Goal: Task Accomplishment & Management: Complete application form

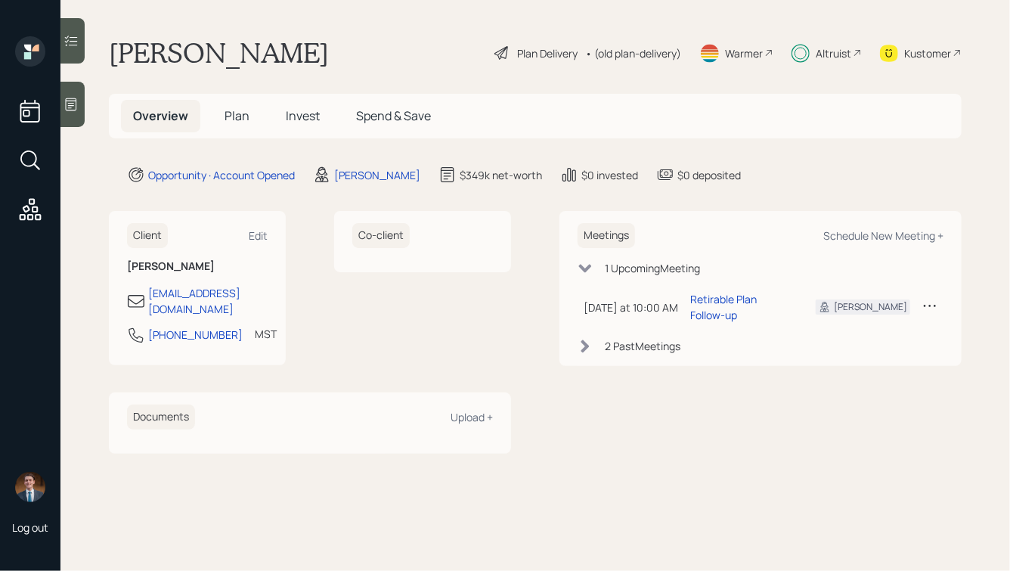
click at [294, 107] on span "Invest" at bounding box center [303, 115] width 34 height 17
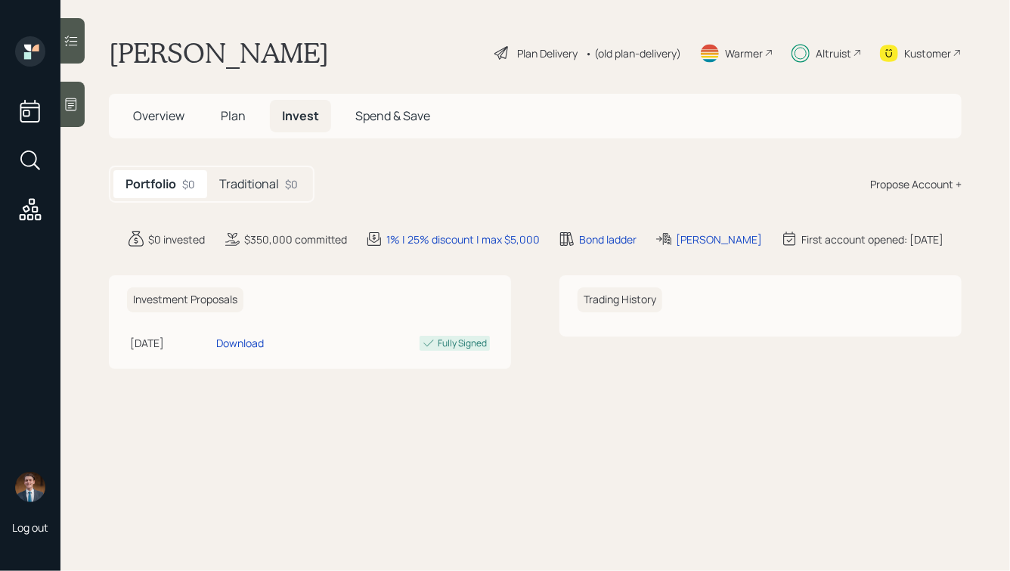
click at [243, 191] on h5 "Traditional" at bounding box center [249, 184] width 60 height 14
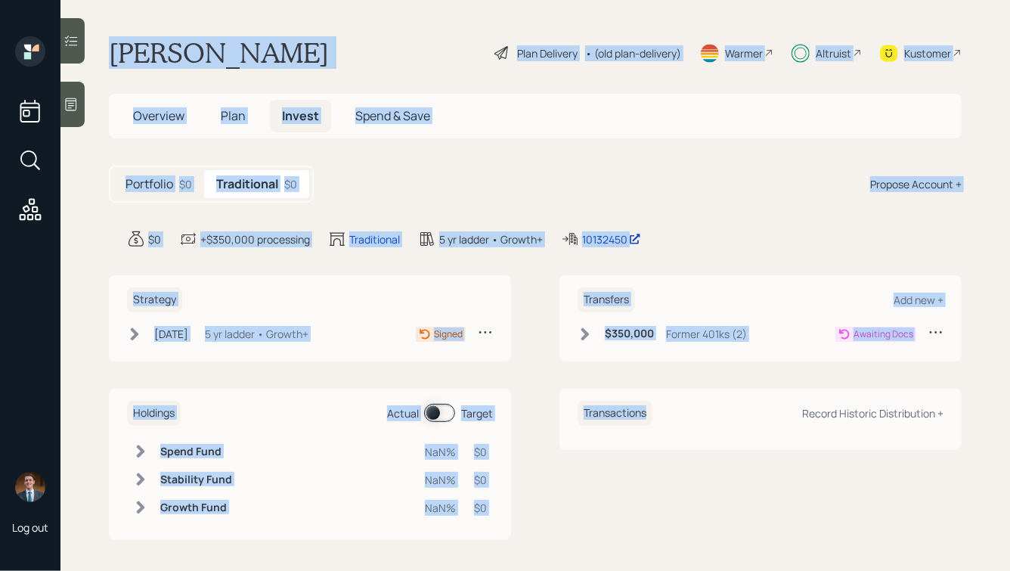
drag, startPoint x: 104, startPoint y: 50, endPoint x: 664, endPoint y: 515, distance: 728.0
click at [664, 515] on main "Nicole Ayodeji Plan Delivery • (old plan-delivery) Warmer Altruist Kustomer Ove…" at bounding box center [534, 285] width 949 height 571
click at [664, 515] on div "Transactions Record Historic Distribution +" at bounding box center [760, 464] width 402 height 151
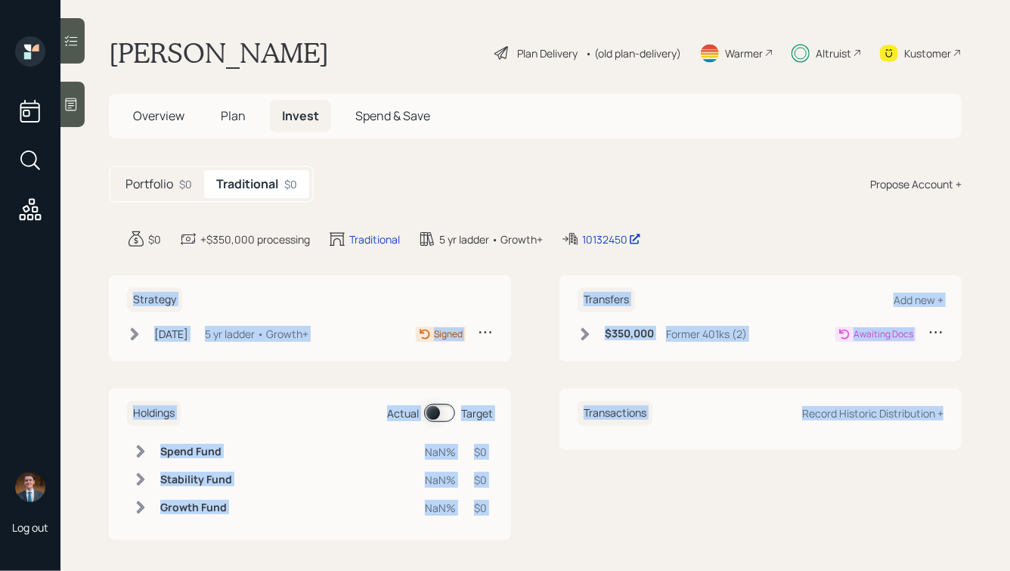
drag, startPoint x: 963, startPoint y: 454, endPoint x: 479, endPoint y: 284, distance: 513.3
click at [479, 287] on main "Nicole Ayodeji Plan Delivery • (old plan-delivery) Warmer Altruist Kustomer Ove…" at bounding box center [534, 285] width 949 height 571
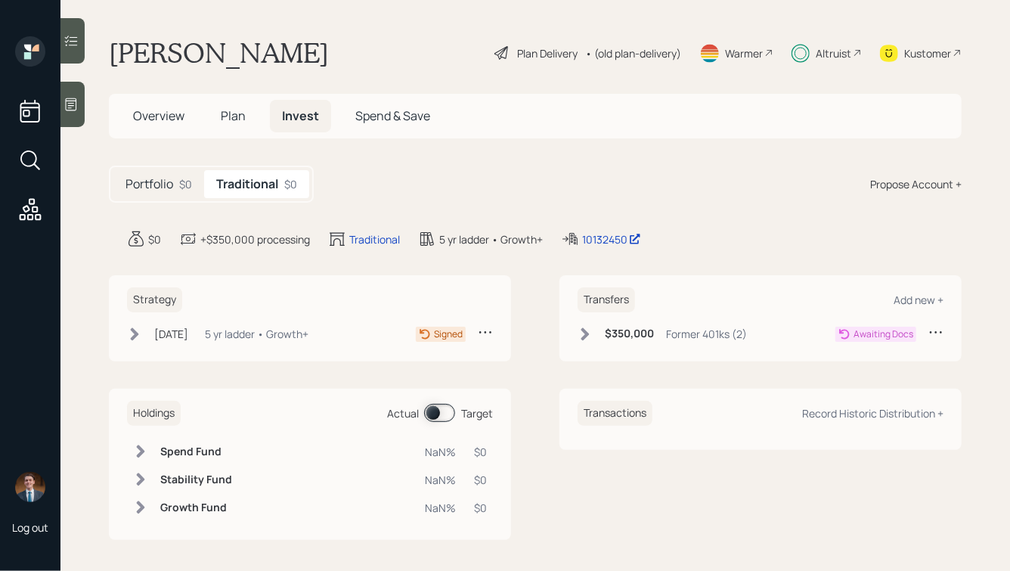
click at [503, 212] on main "Nicole Ayodeji Plan Delivery • (old plan-delivery) Warmer Altruist Kustomer Ove…" at bounding box center [534, 285] width 949 height 571
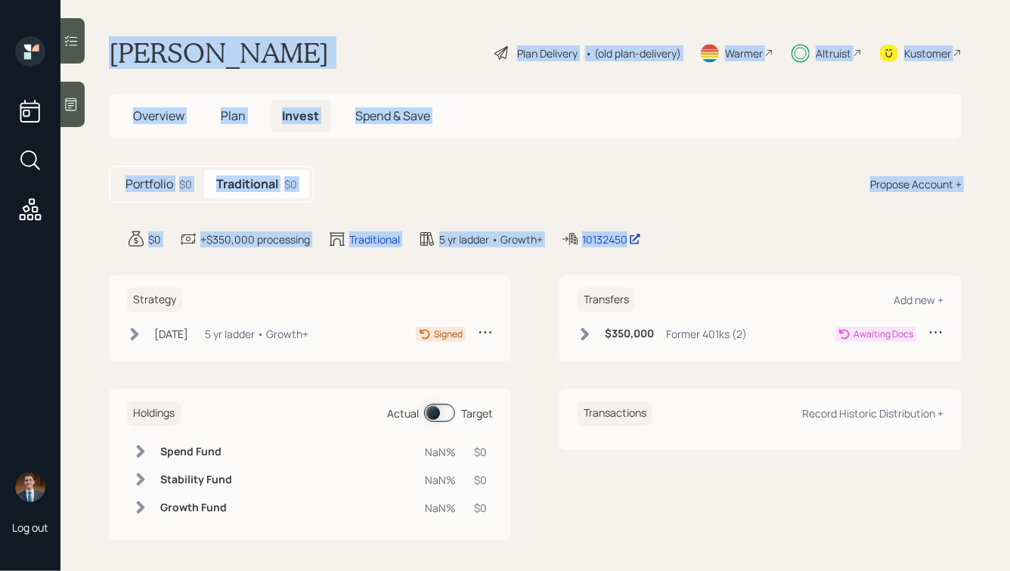
drag, startPoint x: 687, startPoint y: 244, endPoint x: 181, endPoint y: -33, distance: 576.5
click at [181, 0] on html "Log out Nicole Ayodeji Plan Delivery • (old plan-delivery) Warmer Altruist Kust…" at bounding box center [505, 285] width 1010 height 571
click at [217, 14] on main "Nicole Ayodeji Plan Delivery • (old plan-delivery) Warmer Altruist Kustomer Ove…" at bounding box center [534, 285] width 949 height 571
drag, startPoint x: 110, startPoint y: 51, endPoint x: 454, endPoint y: 297, distance: 422.5
click at [454, 297] on main "Nicole Ayodeji Plan Delivery • (old plan-delivery) Warmer Altruist Kustomer Ove…" at bounding box center [534, 285] width 949 height 571
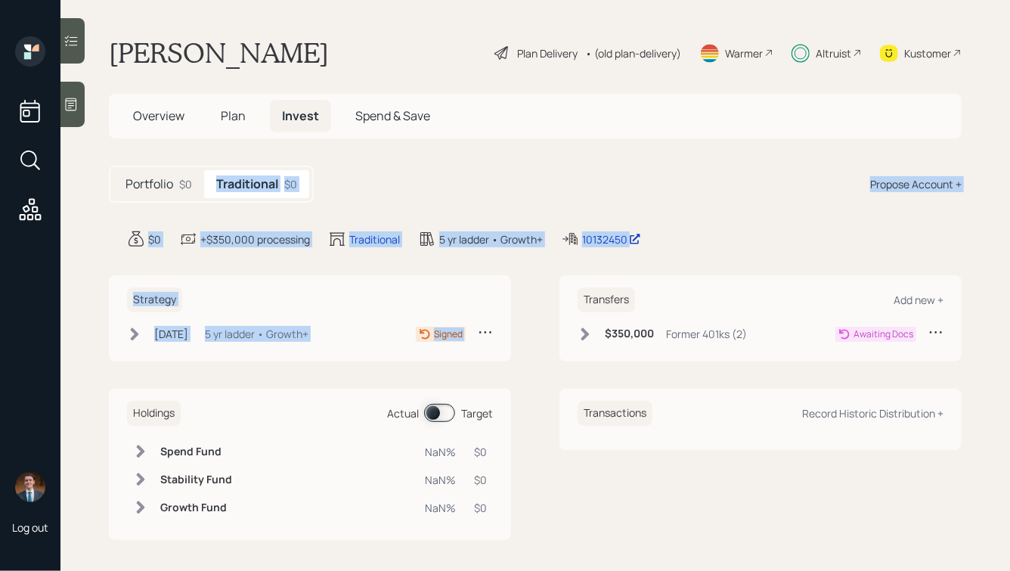
drag, startPoint x: 522, startPoint y: 339, endPoint x: 244, endPoint y: 138, distance: 342.7
click at [244, 138] on main "Nicole Ayodeji Plan Delivery • (old plan-delivery) Warmer Altruist Kustomer Ove…" at bounding box center [534, 285] width 949 height 571
click at [215, 159] on main "Nicole Ayodeji Plan Delivery • (old plan-delivery) Warmer Altruist Kustomer Ove…" at bounding box center [534, 285] width 949 height 571
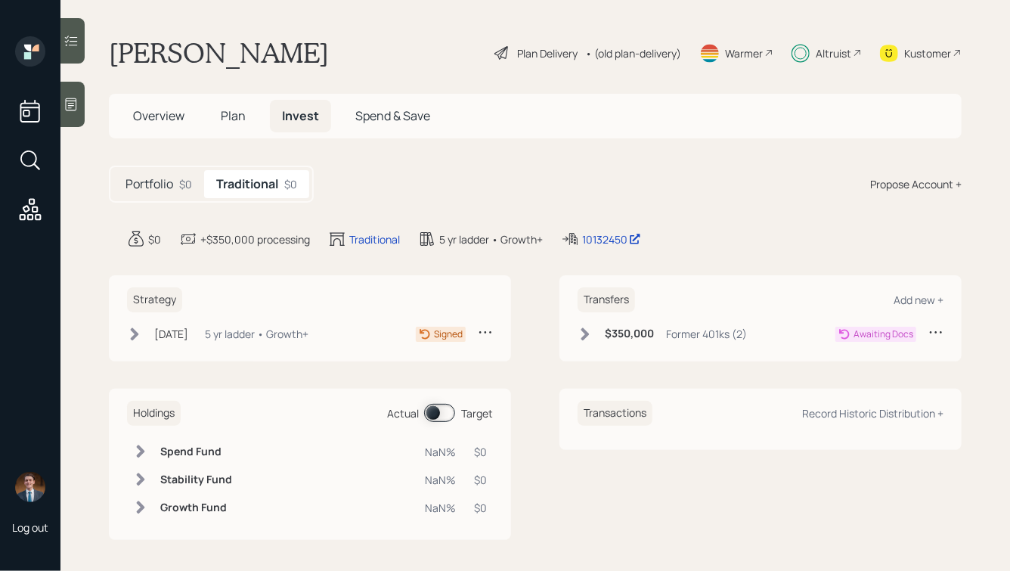
click at [226, 115] on span "Plan" at bounding box center [233, 115] width 25 height 17
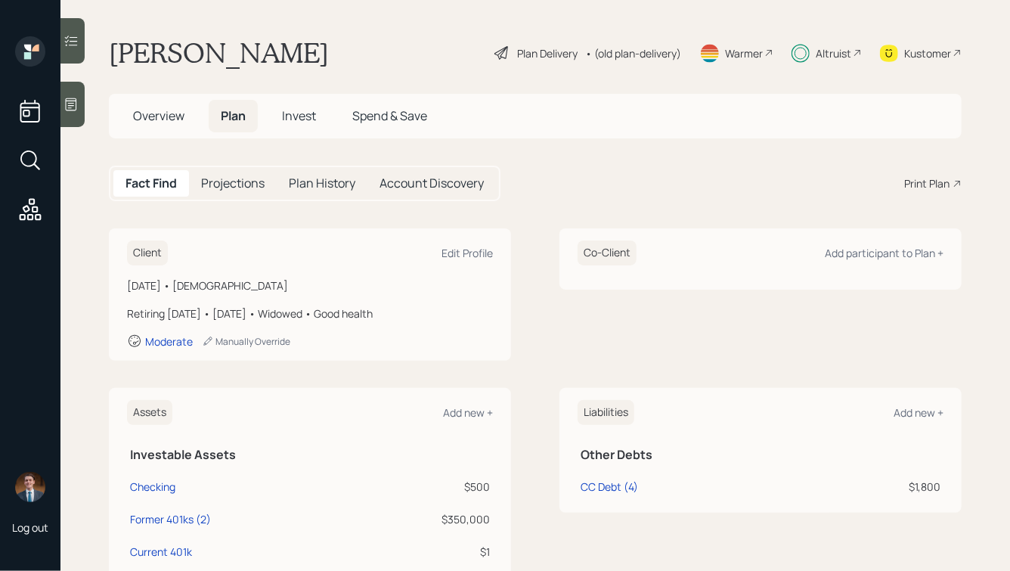
click at [419, 180] on h5 "Account Discovery" at bounding box center [431, 183] width 104 height 14
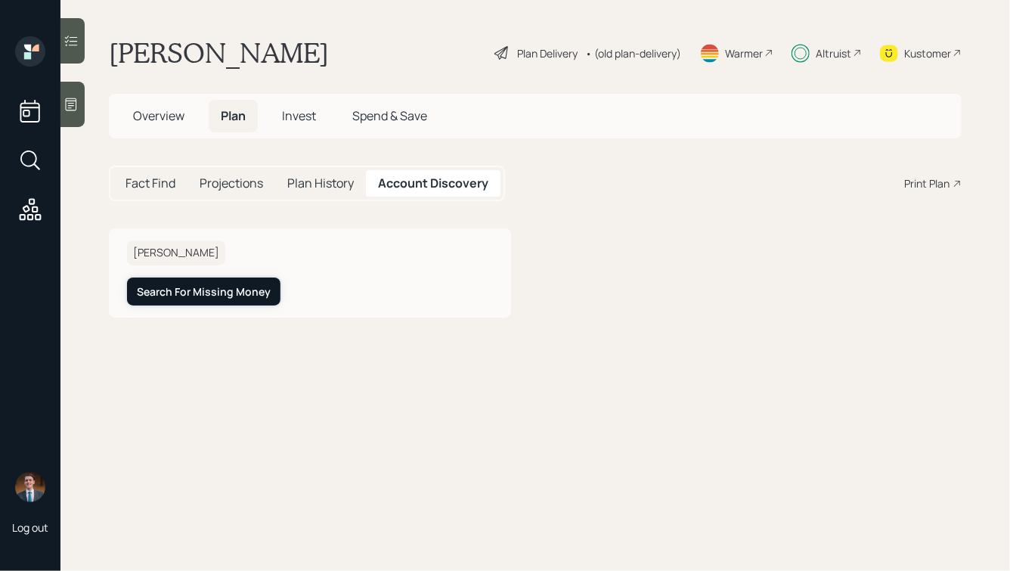
click at [209, 296] on div "Search For Missing Money" at bounding box center [204, 291] width 134 height 15
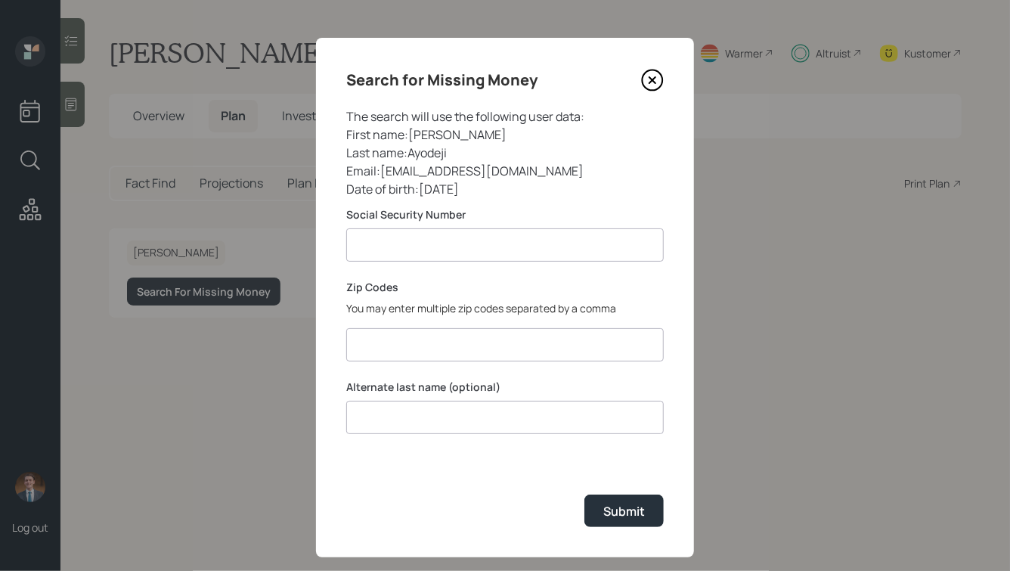
click at [423, 237] on input at bounding box center [505, 244] width 318 height 33
paste input "*******"
type input "**********"
click at [472, 187] on div "Date of birth : 1971-12-26" at bounding box center [505, 189] width 318 height 18
click at [410, 358] on input at bounding box center [505, 344] width 318 height 33
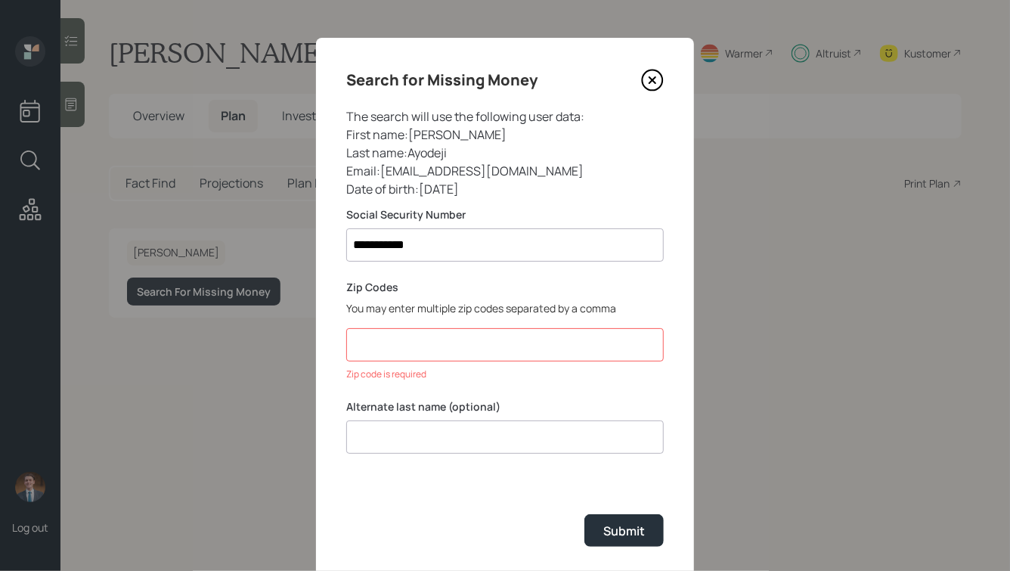
drag, startPoint x: 497, startPoint y: 194, endPoint x: 389, endPoint y: 135, distance: 123.5
click at [389, 135] on div "The search will use the following user data: First name : Nicole Last name : Ay…" at bounding box center [505, 152] width 318 height 91
click at [389, 135] on div "First name : Nicole" at bounding box center [505, 134] width 318 height 18
drag, startPoint x: 488, startPoint y: 190, endPoint x: 318, endPoint y: 95, distance: 195.2
click at [318, 95] on div "**********" at bounding box center [505, 307] width 378 height 539
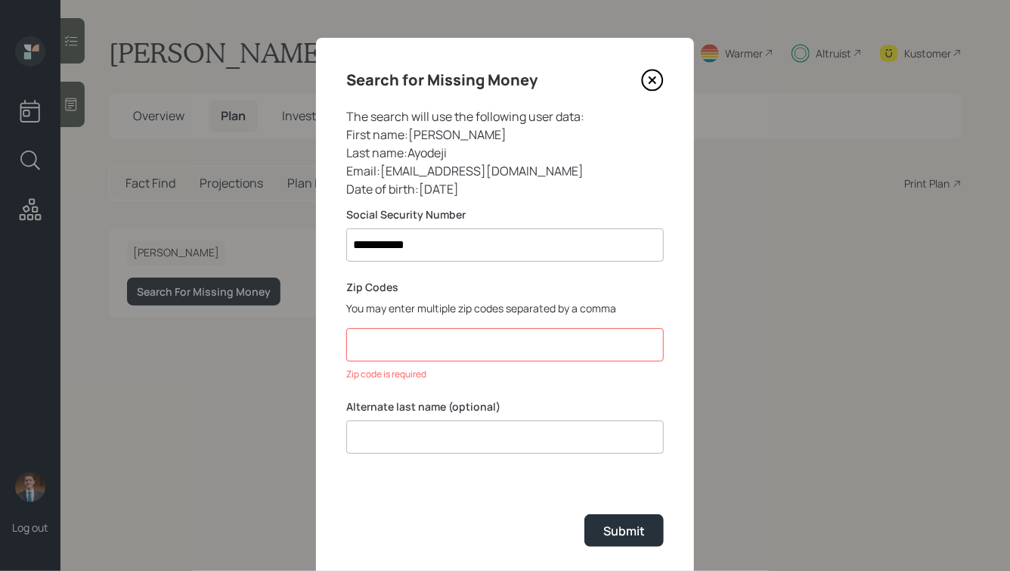
click at [429, 150] on div "Last name : Ayodeji" at bounding box center [505, 153] width 318 height 18
click at [416, 342] on input at bounding box center [505, 344] width 318 height 33
paste input "76103"
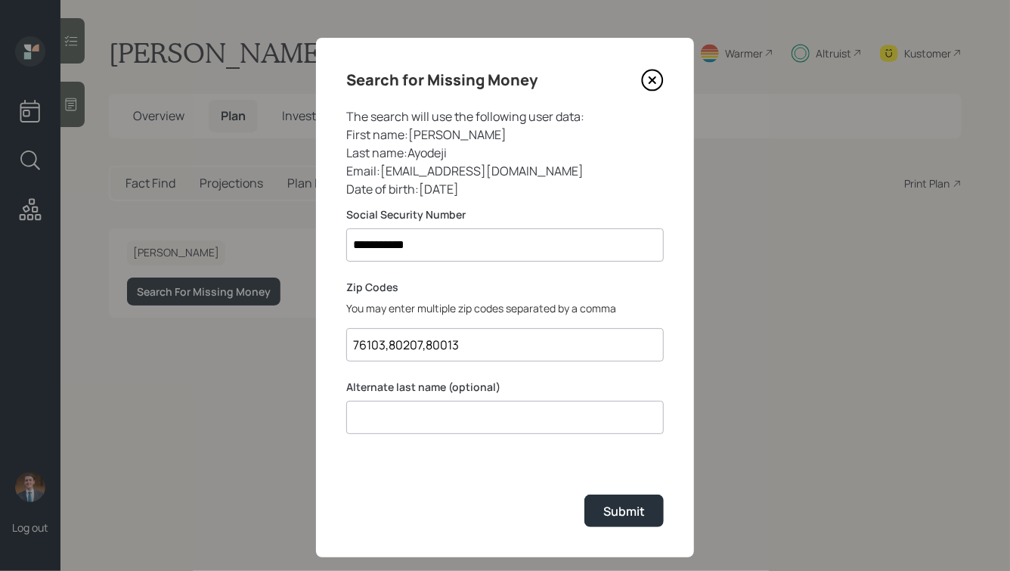
drag, startPoint x: 386, startPoint y: 346, endPoint x: 342, endPoint y: 346, distance: 43.8
click at [342, 346] on div "**********" at bounding box center [505, 297] width 378 height 519
click at [410, 342] on input "76103,80207,80013" at bounding box center [505, 344] width 318 height 33
drag, startPoint x: 389, startPoint y: 348, endPoint x: 420, endPoint y: 348, distance: 31.0
click at [420, 348] on input "76103,80207,80013" at bounding box center [505, 344] width 318 height 33
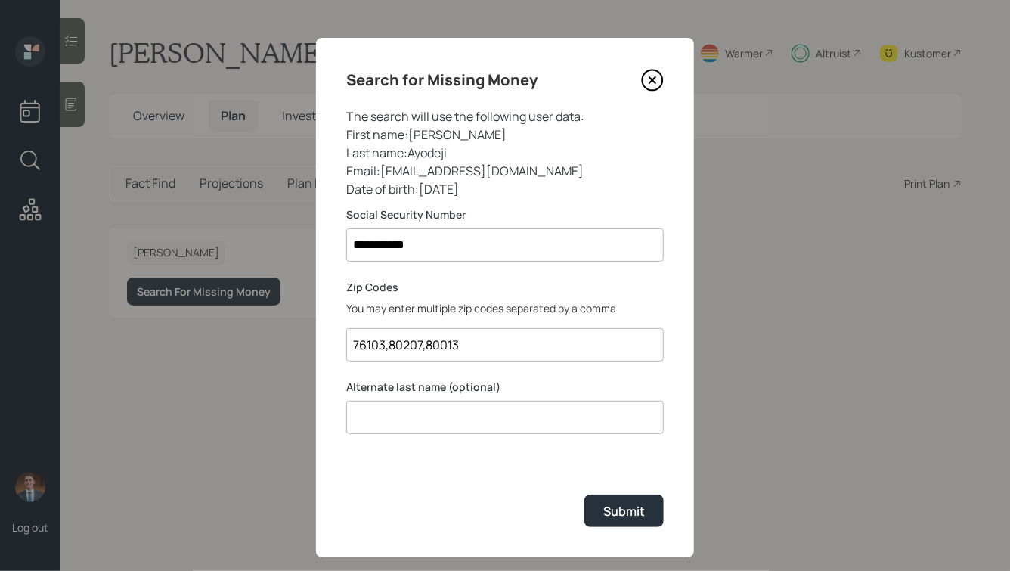
click at [471, 347] on input "76103,80207,80013" at bounding box center [505, 344] width 318 height 33
type input "76103,80207,80013"
click at [414, 420] on input at bounding box center [505, 417] width 318 height 33
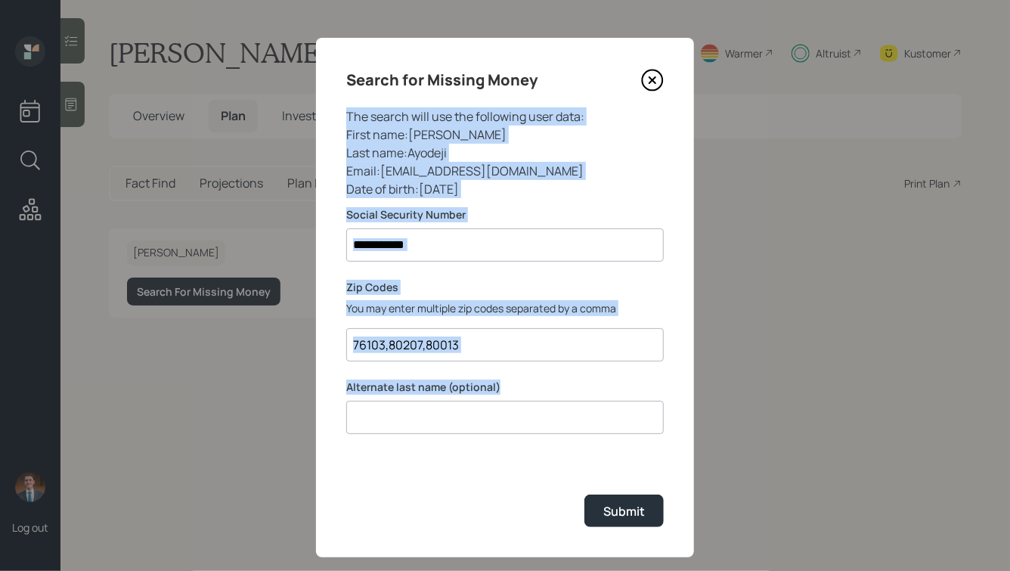
drag, startPoint x: 507, startPoint y: 392, endPoint x: 323, endPoint y: 110, distance: 336.3
click at [323, 110] on div "**********" at bounding box center [505, 297] width 378 height 519
click at [396, 168] on div "Email : Nayodeji1818@gmail.com" at bounding box center [505, 171] width 318 height 18
drag, startPoint x: 347, startPoint y: 78, endPoint x: 556, endPoint y: 431, distance: 410.1
click at [557, 432] on div "**********" at bounding box center [505, 297] width 378 height 519
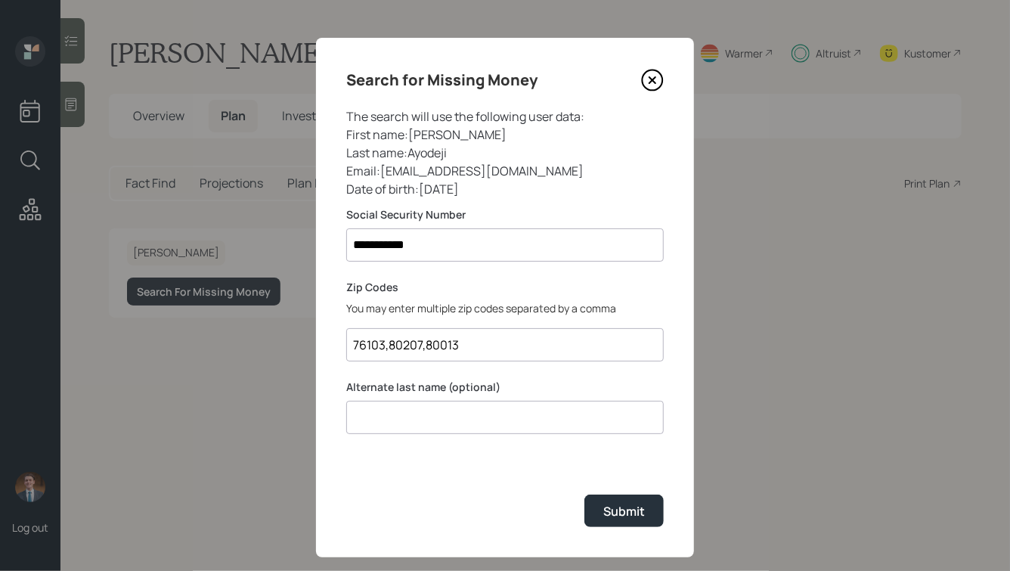
click at [482, 456] on div "**********" at bounding box center [505, 297] width 378 height 519
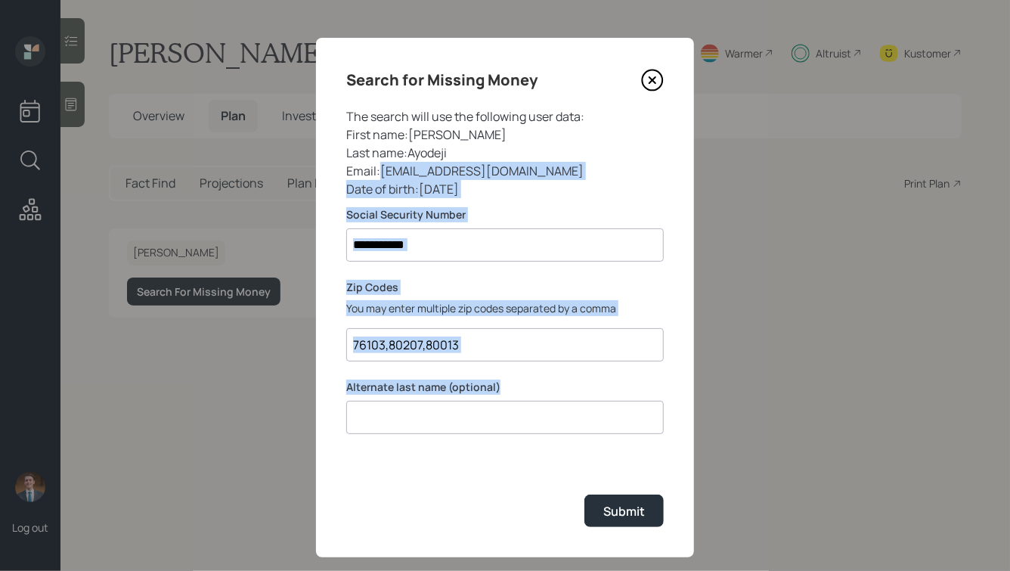
drag, startPoint x: 504, startPoint y: 387, endPoint x: 375, endPoint y: 170, distance: 252.6
click at [0, 0] on div "**********" at bounding box center [0, 0] width 0 height 0
click at [375, 170] on div "Email : Nayodeji1818@gmail.com" at bounding box center [505, 171] width 318 height 18
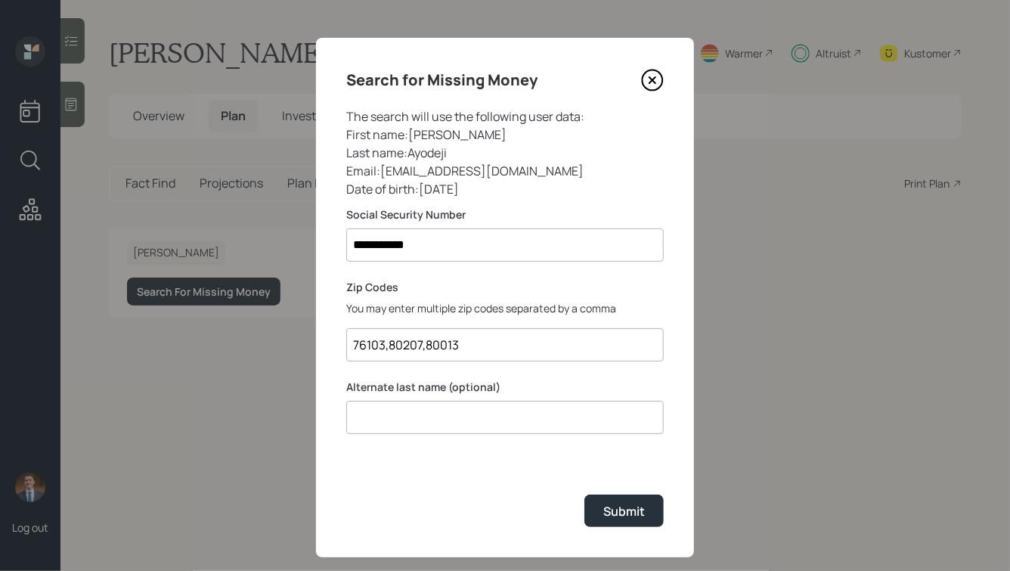
click at [425, 425] on input at bounding box center [505, 417] width 318 height 33
type input "Green"
drag, startPoint x: 616, startPoint y: 516, endPoint x: 542, endPoint y: 171, distance: 352.6
click at [0, 0] on div "**********" at bounding box center [0, 0] width 0 height 0
click at [621, 510] on div "Submit" at bounding box center [624, 511] width 42 height 17
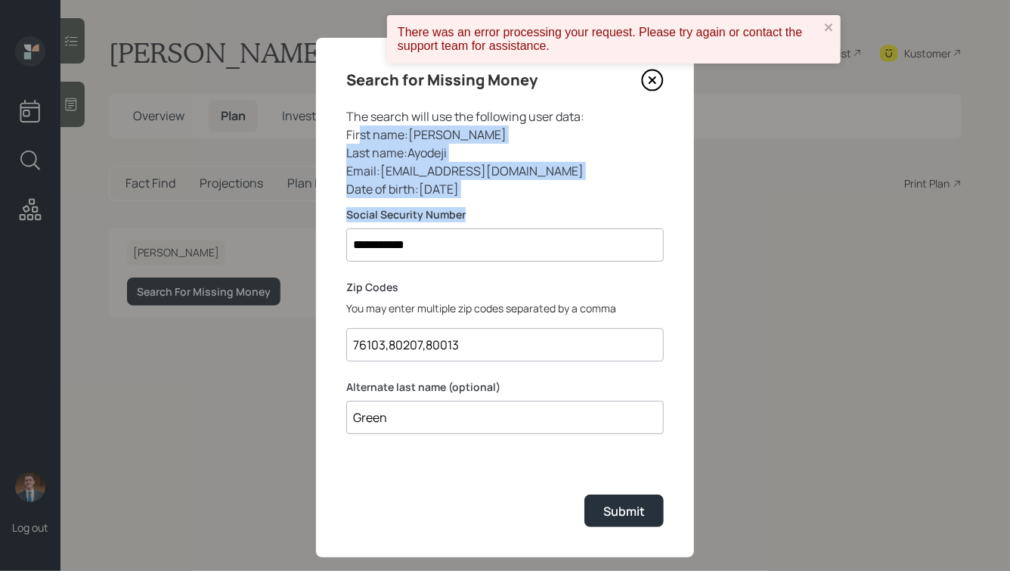
drag, startPoint x: 475, startPoint y: 214, endPoint x: 337, endPoint y: 122, distance: 165.6
click at [337, 122] on div "**********" at bounding box center [505, 297] width 378 height 519
click at [482, 169] on div "Email : Nayodeji1818@gmail.com" at bounding box center [505, 171] width 318 height 18
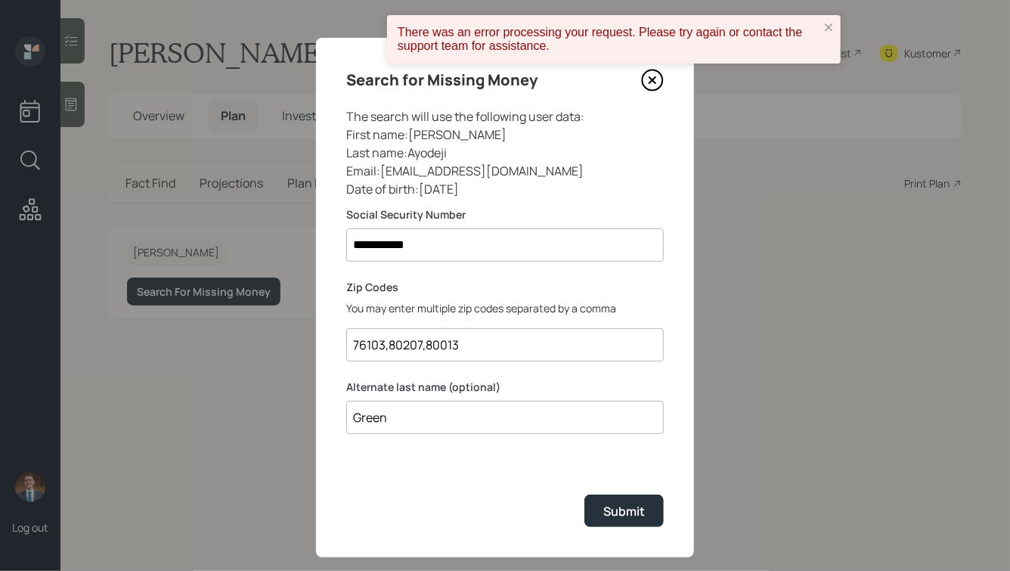
click at [466, 339] on input "76103,80207,80013" at bounding box center [505, 344] width 318 height 33
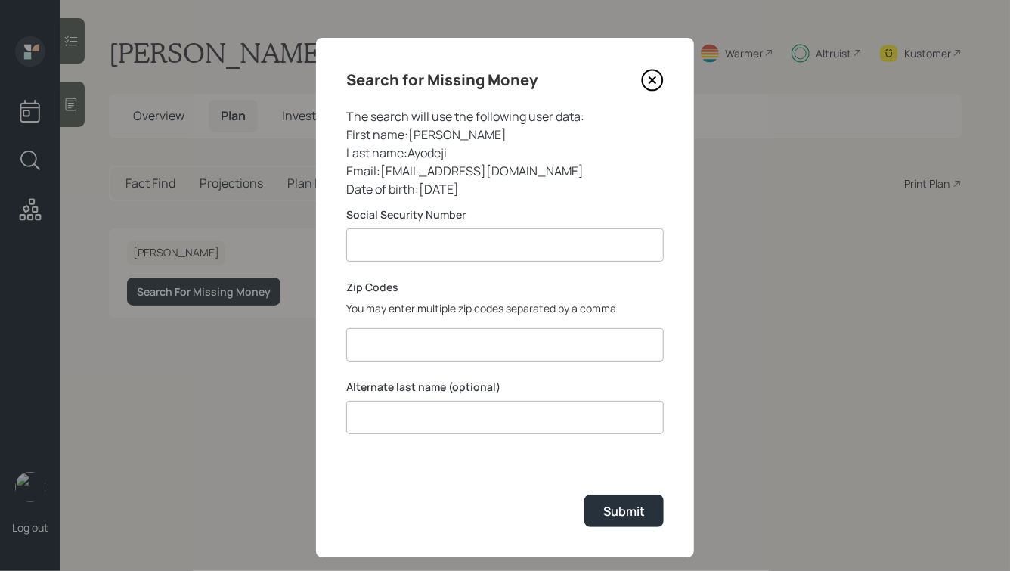
click at [431, 252] on input at bounding box center [505, 244] width 318 height 33
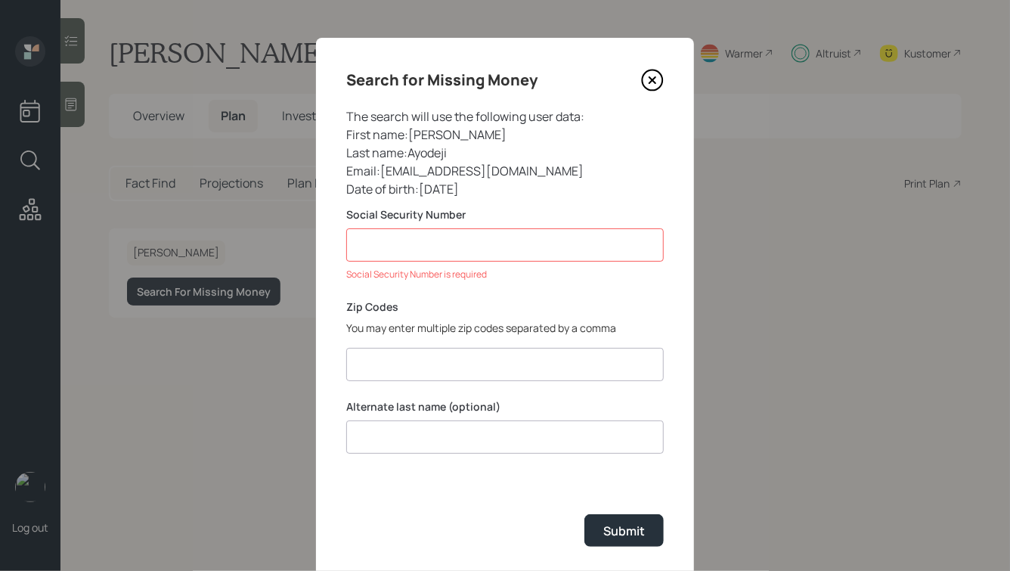
paste input "*******"
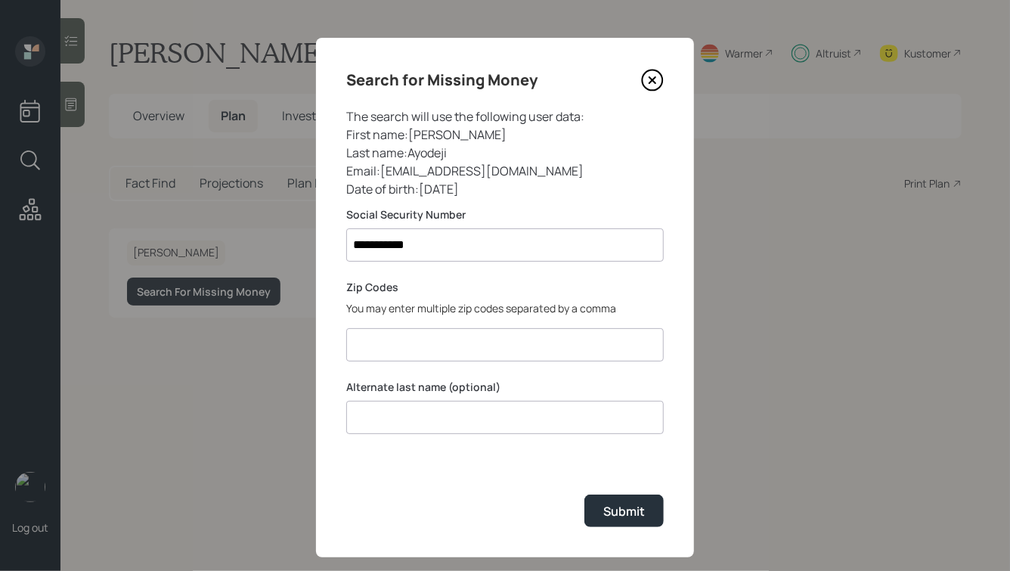
type input "**********"
click at [423, 345] on input at bounding box center [505, 344] width 318 height 33
paste input "76103,80207,80013"
type input "76103,80207,80013"
click at [413, 419] on input at bounding box center [505, 417] width 318 height 33
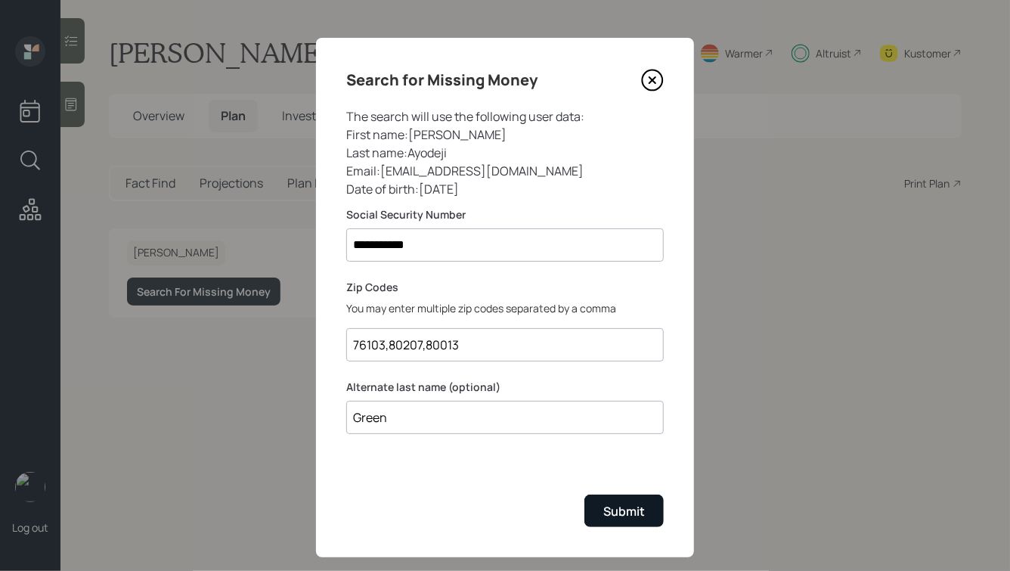
type input "Green"
click at [613, 503] on button "Submit" at bounding box center [623, 510] width 79 height 33
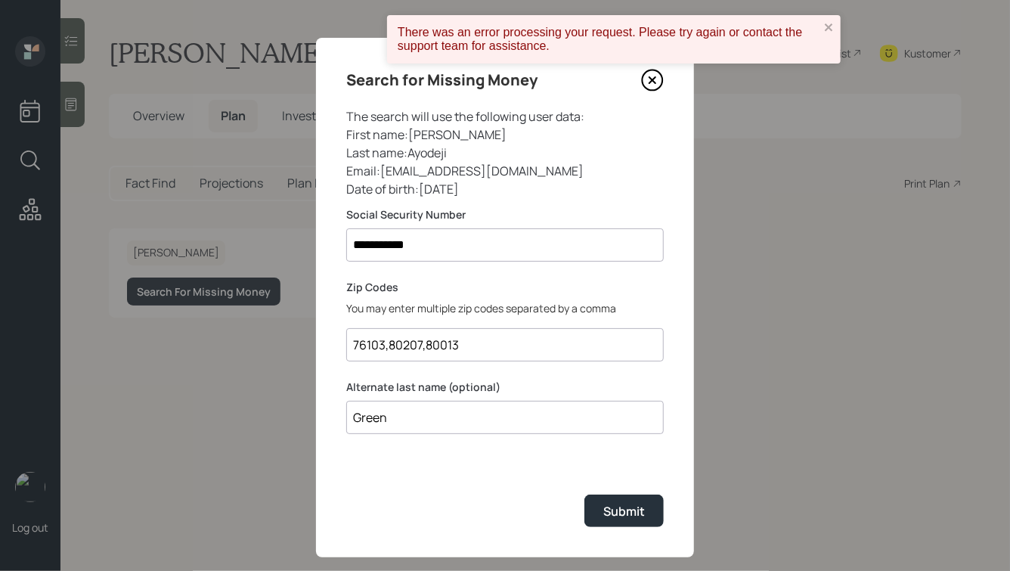
click at [646, 83] on icon at bounding box center [652, 80] width 23 height 23
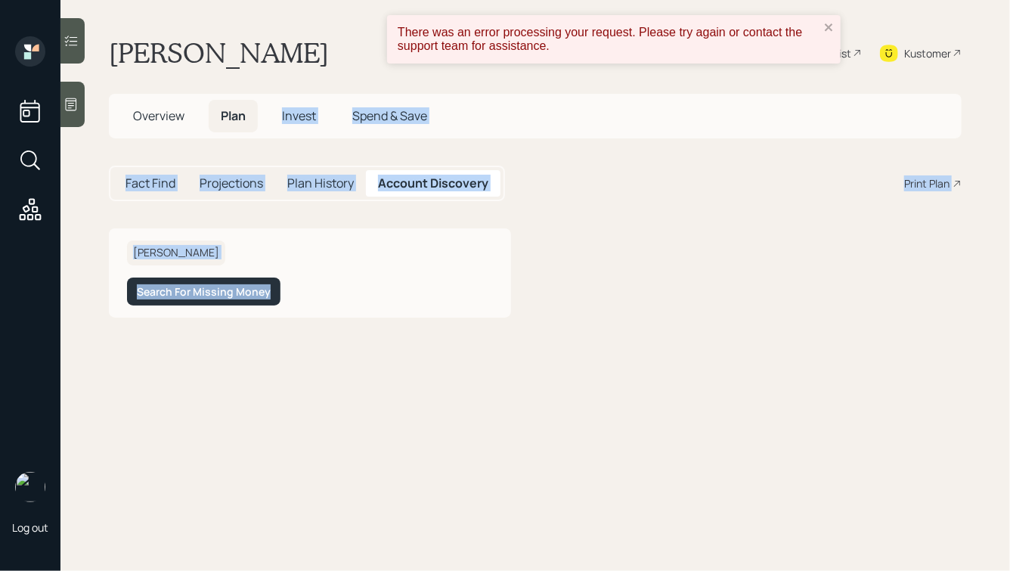
drag, startPoint x: 641, startPoint y: 364, endPoint x: 226, endPoint y: 88, distance: 498.4
click at [227, 91] on main "[PERSON_NAME] Plan Delivery • (old plan-delivery) Warmer Altruist Kustomer Over…" at bounding box center [534, 285] width 949 height 571
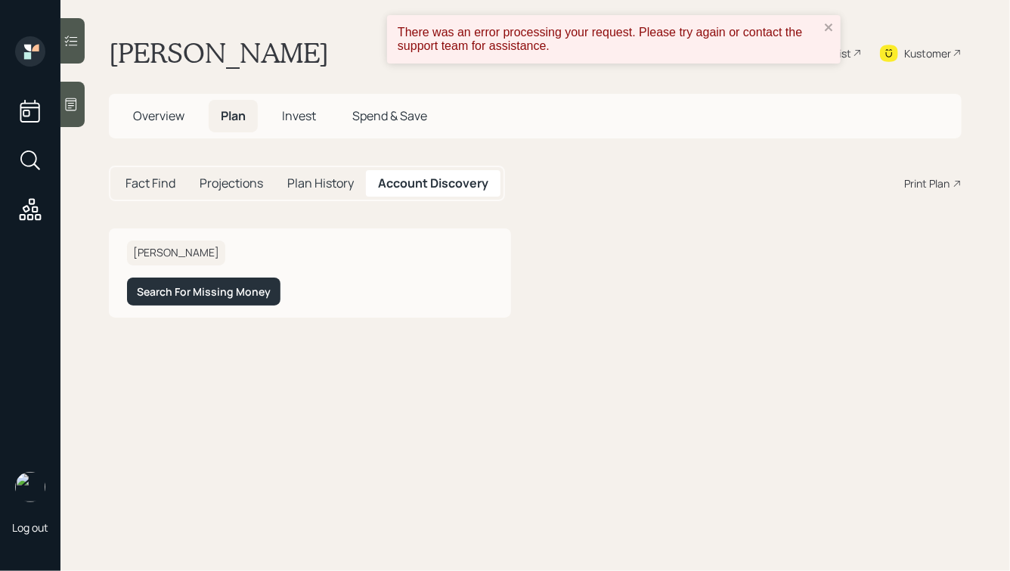
click at [176, 38] on h1 "[PERSON_NAME]" at bounding box center [219, 52] width 220 height 33
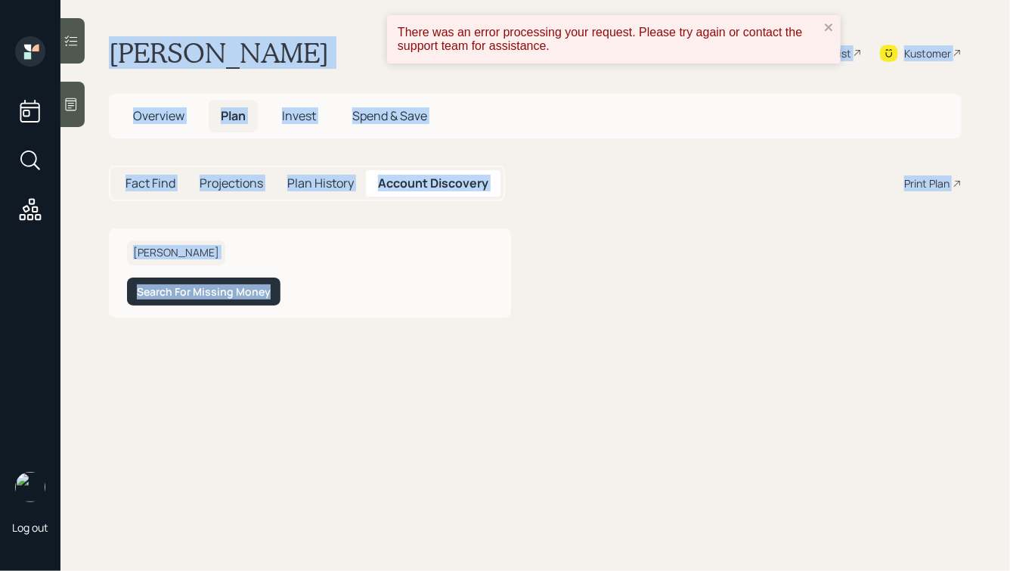
drag, startPoint x: 113, startPoint y: 49, endPoint x: 589, endPoint y: 426, distance: 607.1
click at [589, 426] on main "[PERSON_NAME] Plan Delivery • (old plan-delivery) Warmer Altruist Kustomer Over…" at bounding box center [534, 285] width 949 height 571
click at [664, 350] on main "[PERSON_NAME] Plan Delivery • (old plan-delivery) Warmer Altruist Kustomer Over…" at bounding box center [534, 285] width 949 height 571
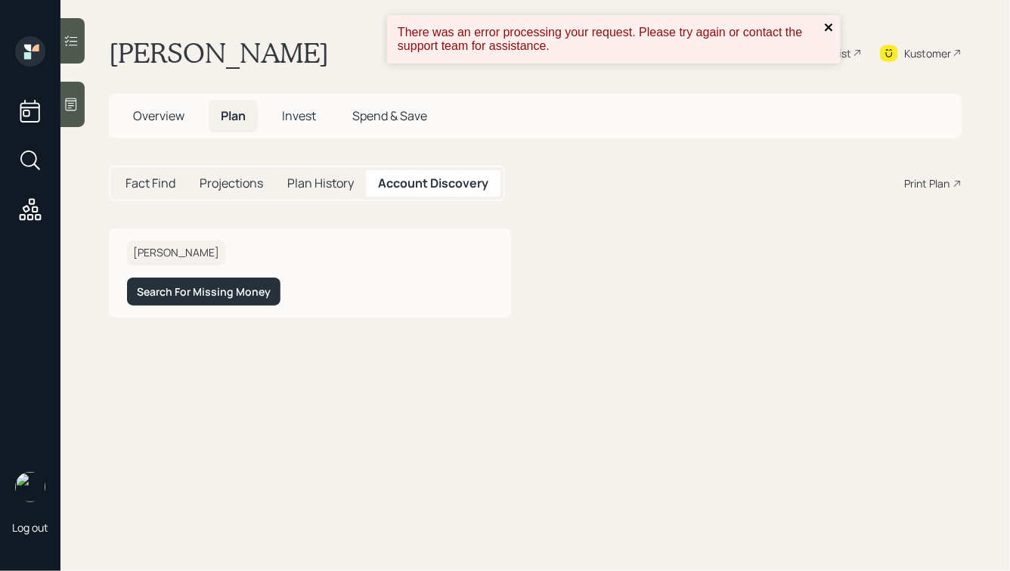
click at [829, 27] on icon "close" at bounding box center [829, 27] width 8 height 8
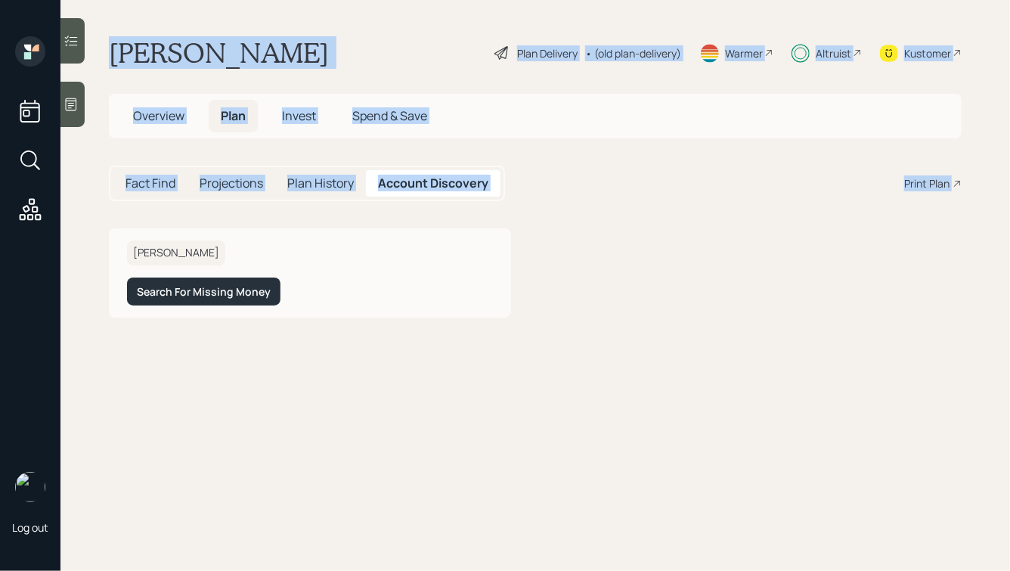
drag, startPoint x: 614, startPoint y: 209, endPoint x: 233, endPoint y: 8, distance: 431.2
click at [233, 8] on main "[PERSON_NAME] Plan Delivery • (old plan-delivery) Warmer Altruist Kustomer Over…" at bounding box center [534, 285] width 949 height 571
click at [234, 49] on h1 "[PERSON_NAME]" at bounding box center [219, 52] width 220 height 33
drag, startPoint x: 110, startPoint y: 40, endPoint x: 599, endPoint y: 392, distance: 602.3
click at [599, 392] on main "[PERSON_NAME] Plan Delivery • (old plan-delivery) Warmer Altruist Kustomer Over…" at bounding box center [534, 285] width 949 height 571
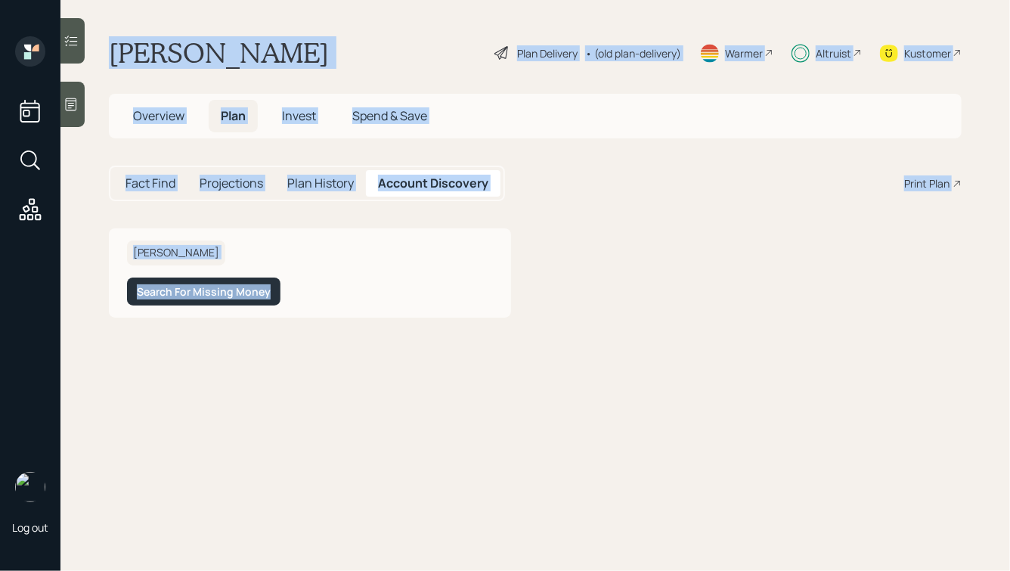
click at [599, 392] on main "[PERSON_NAME] Plan Delivery • (old plan-delivery) Warmer Altruist Kustomer Over…" at bounding box center [534, 285] width 949 height 571
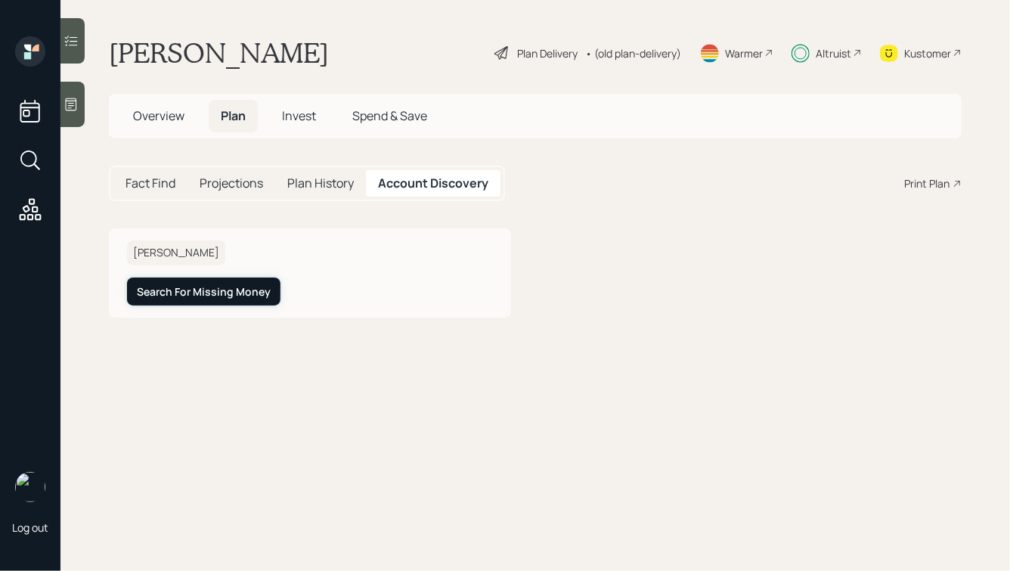
click at [184, 295] on div "Search For Missing Money" at bounding box center [204, 291] width 134 height 15
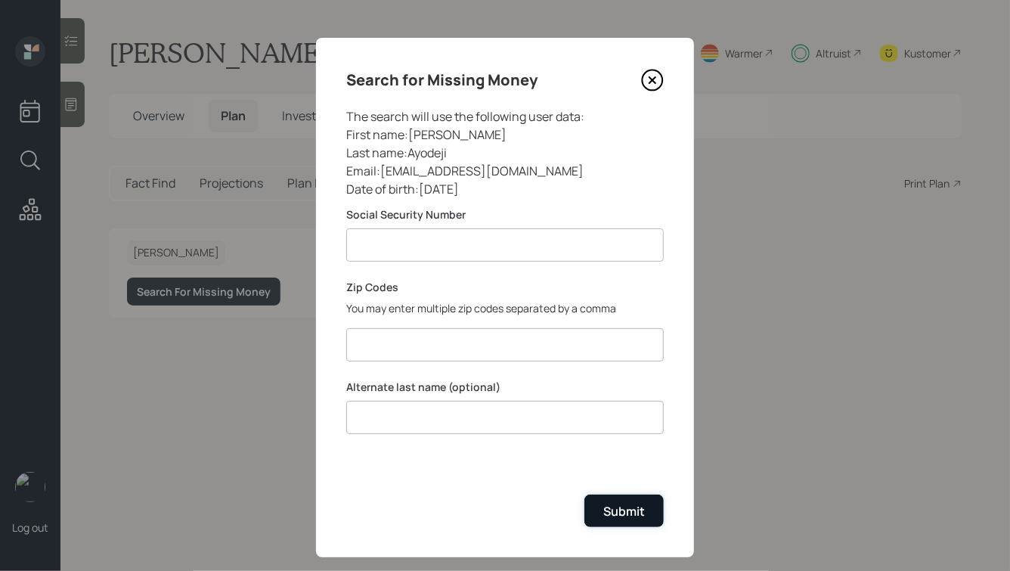
click at [621, 519] on div "Submit" at bounding box center [624, 511] width 42 height 17
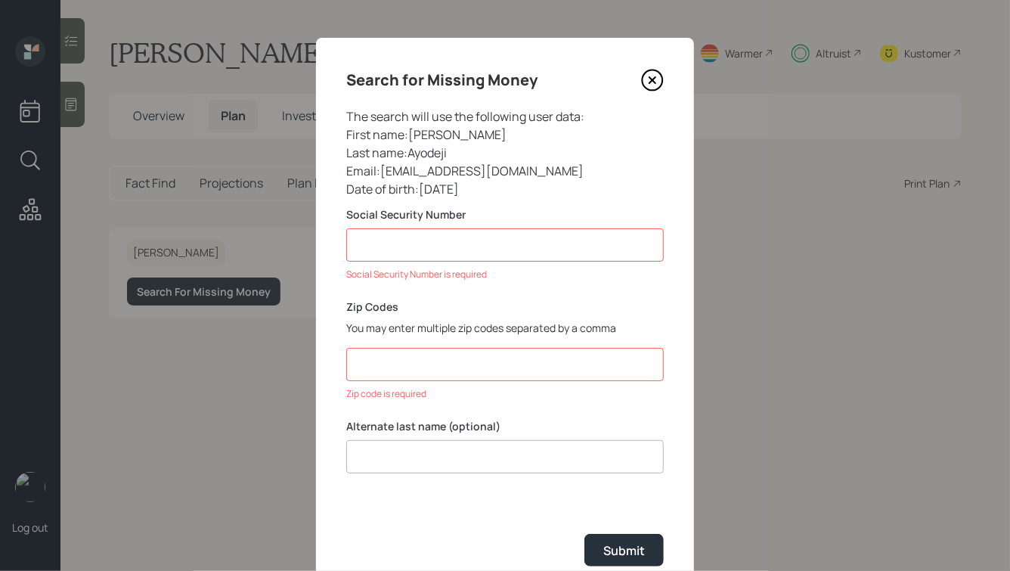
click at [477, 241] on input at bounding box center [505, 244] width 318 height 33
paste input "******"
type input "******"
click at [453, 241] on input "******" at bounding box center [505, 244] width 318 height 33
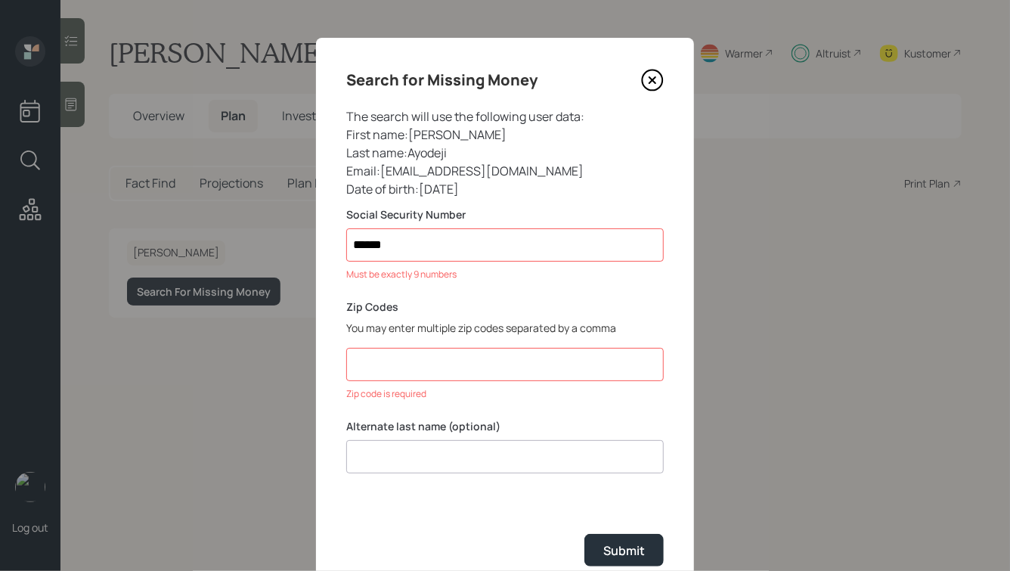
click at [453, 241] on input "******" at bounding box center [505, 244] width 318 height 33
paste input "*******"
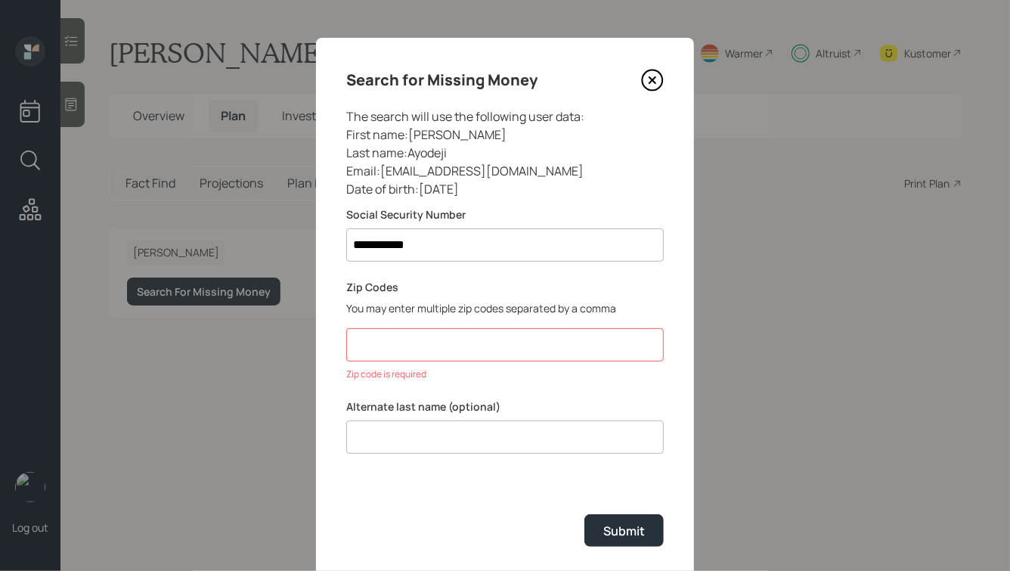
type input "**********"
paste input "76103,80207,80013"
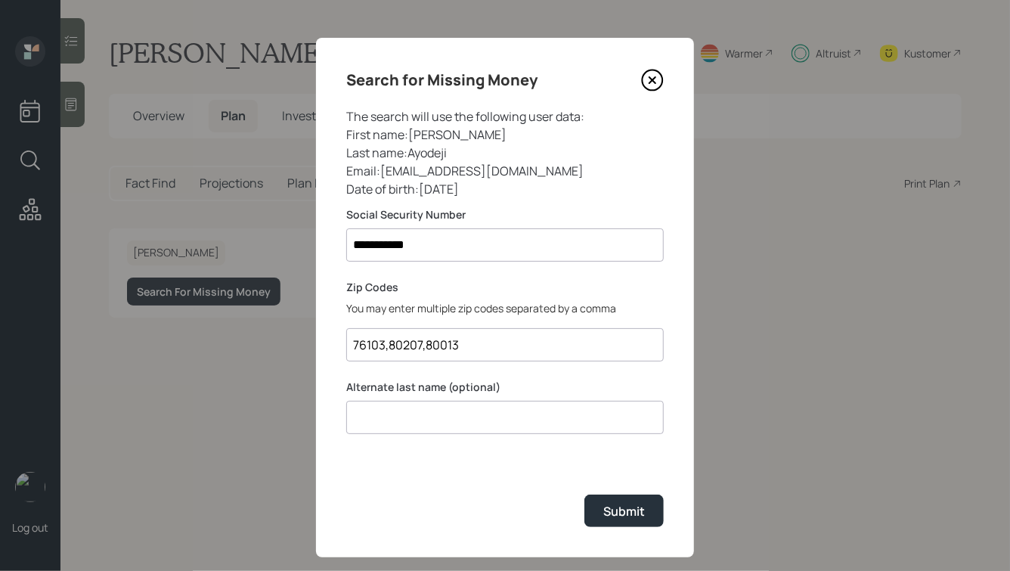
type input "76103,80207,80013"
type input "Green"
click at [620, 511] on div "Submit" at bounding box center [624, 511] width 42 height 17
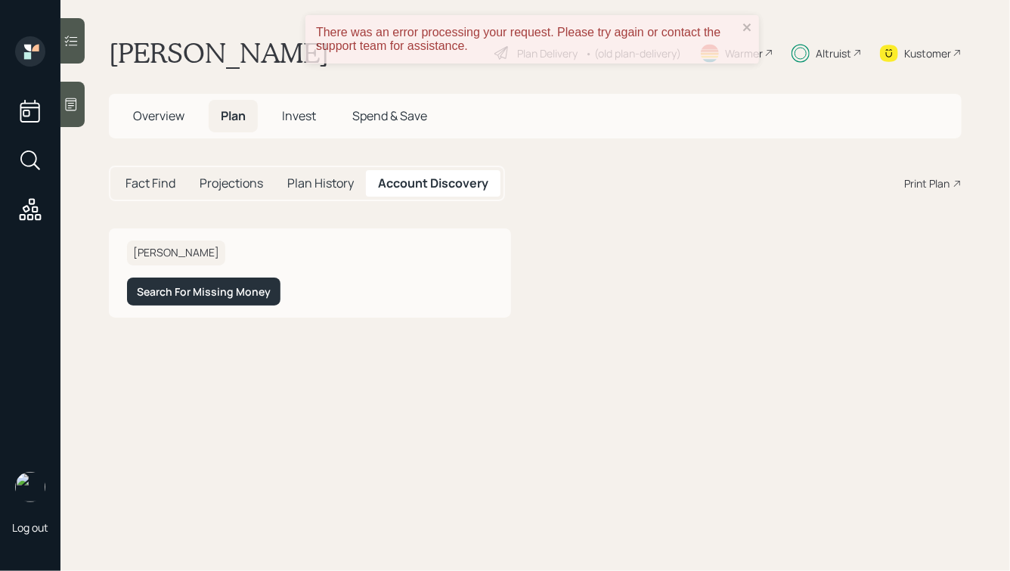
drag, startPoint x: 560, startPoint y: 44, endPoint x: 479, endPoint y: 57, distance: 82.7
click at [479, 57] on div "There was an error processing your request. Please try again or contact the sup…" at bounding box center [526, 39] width 431 height 36
